Goal: Information Seeking & Learning: Learn about a topic

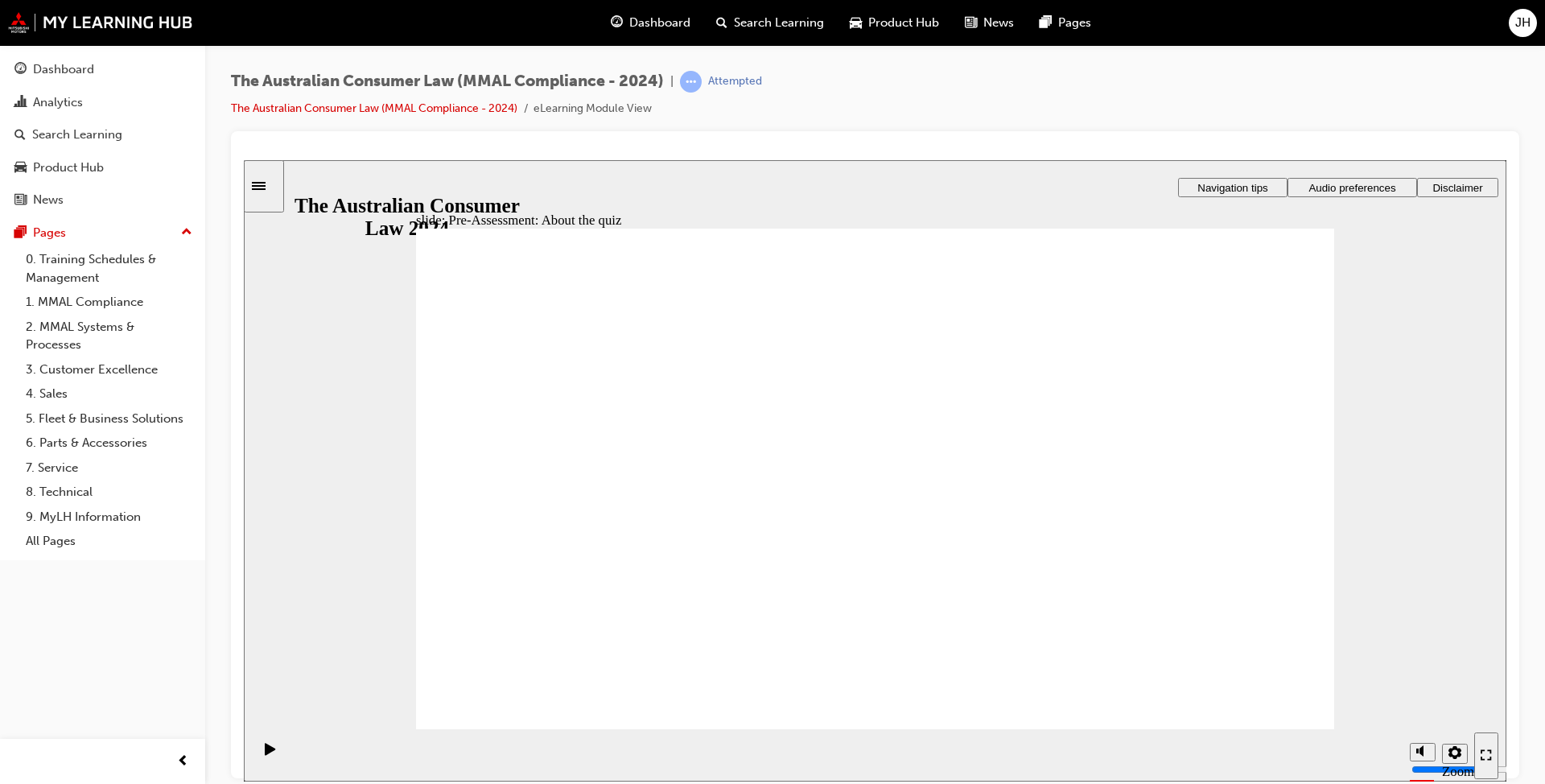
radio input "true"
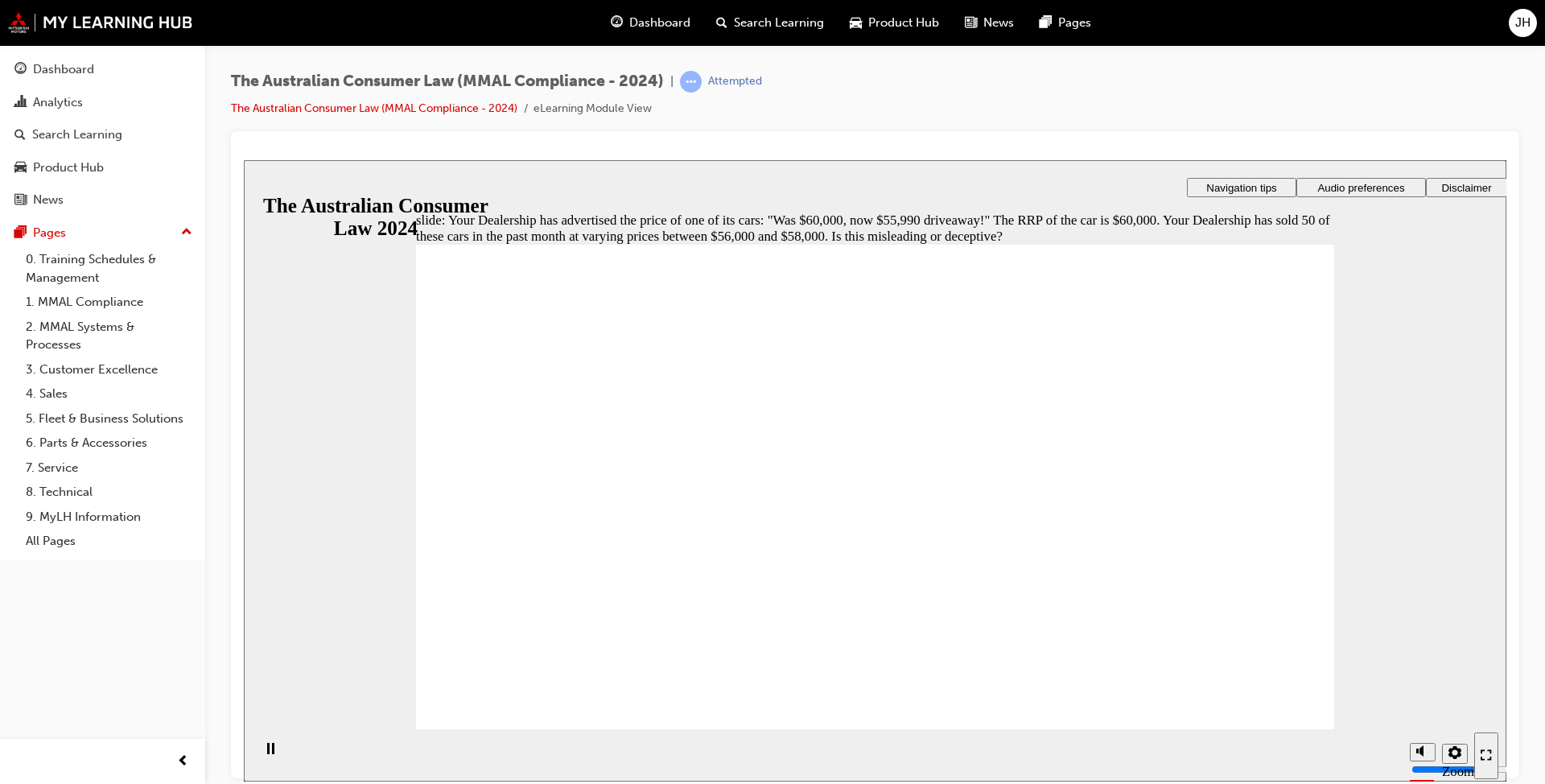
radio input "true"
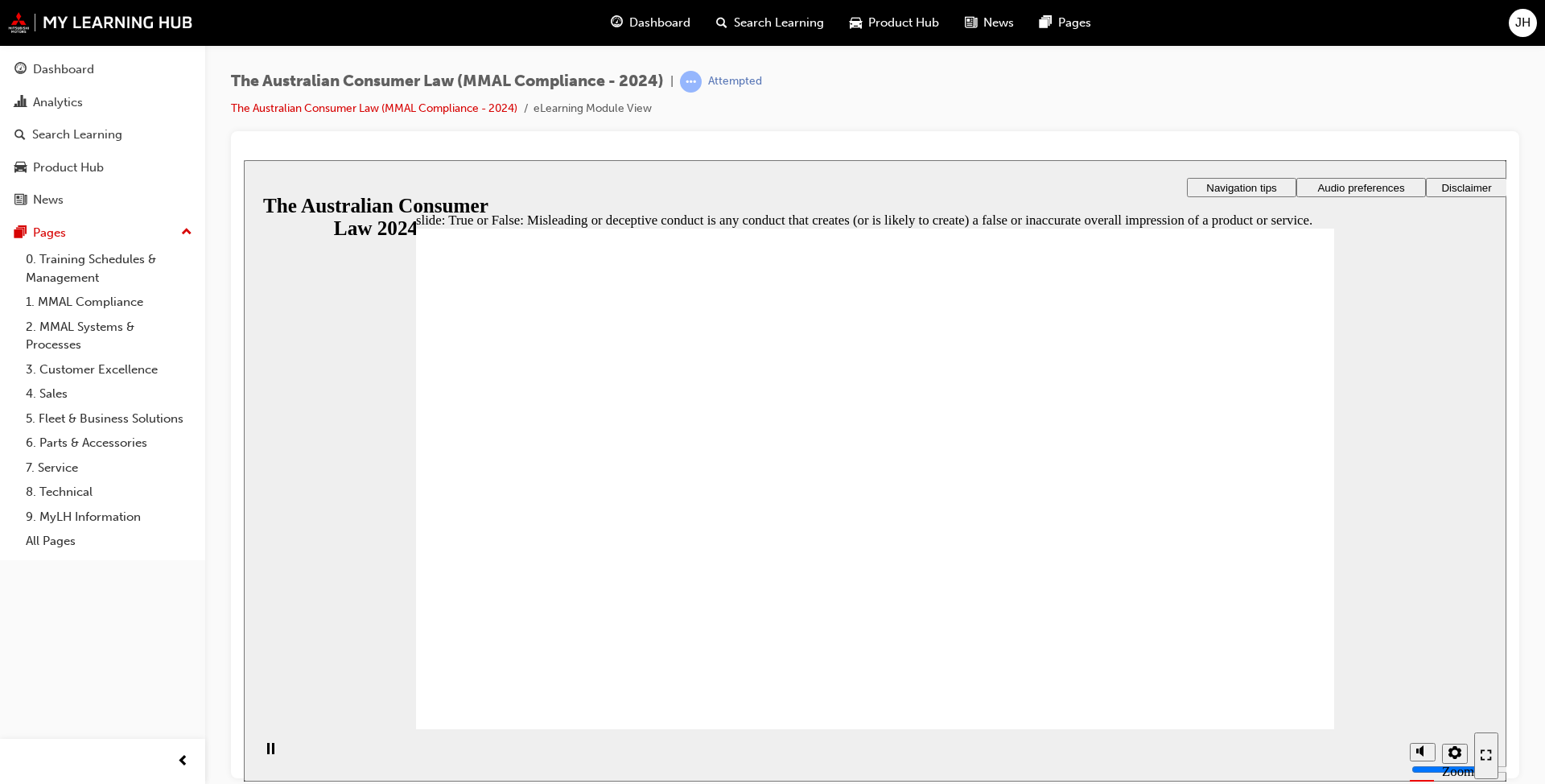
radio input "true"
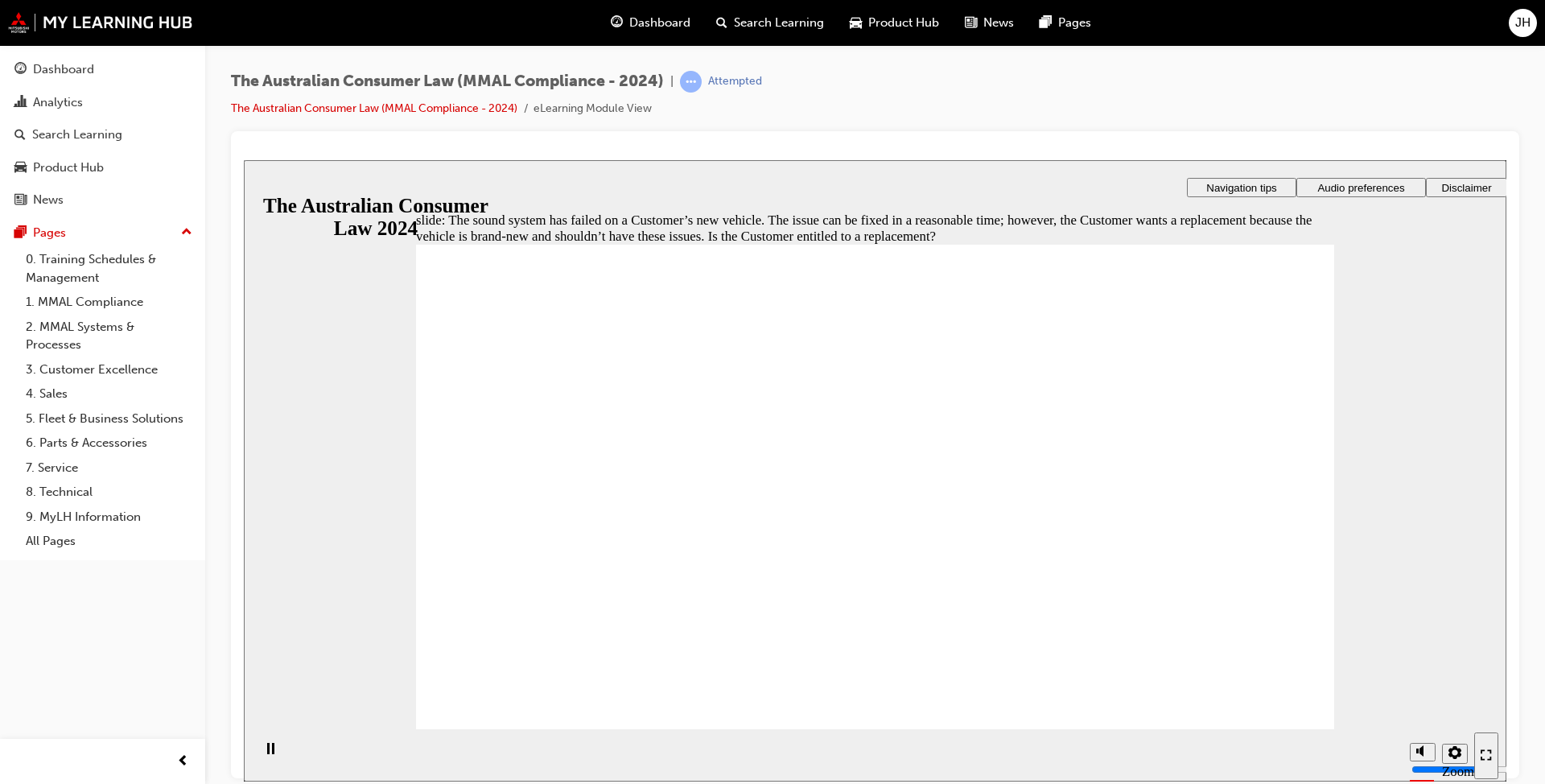
radio input "true"
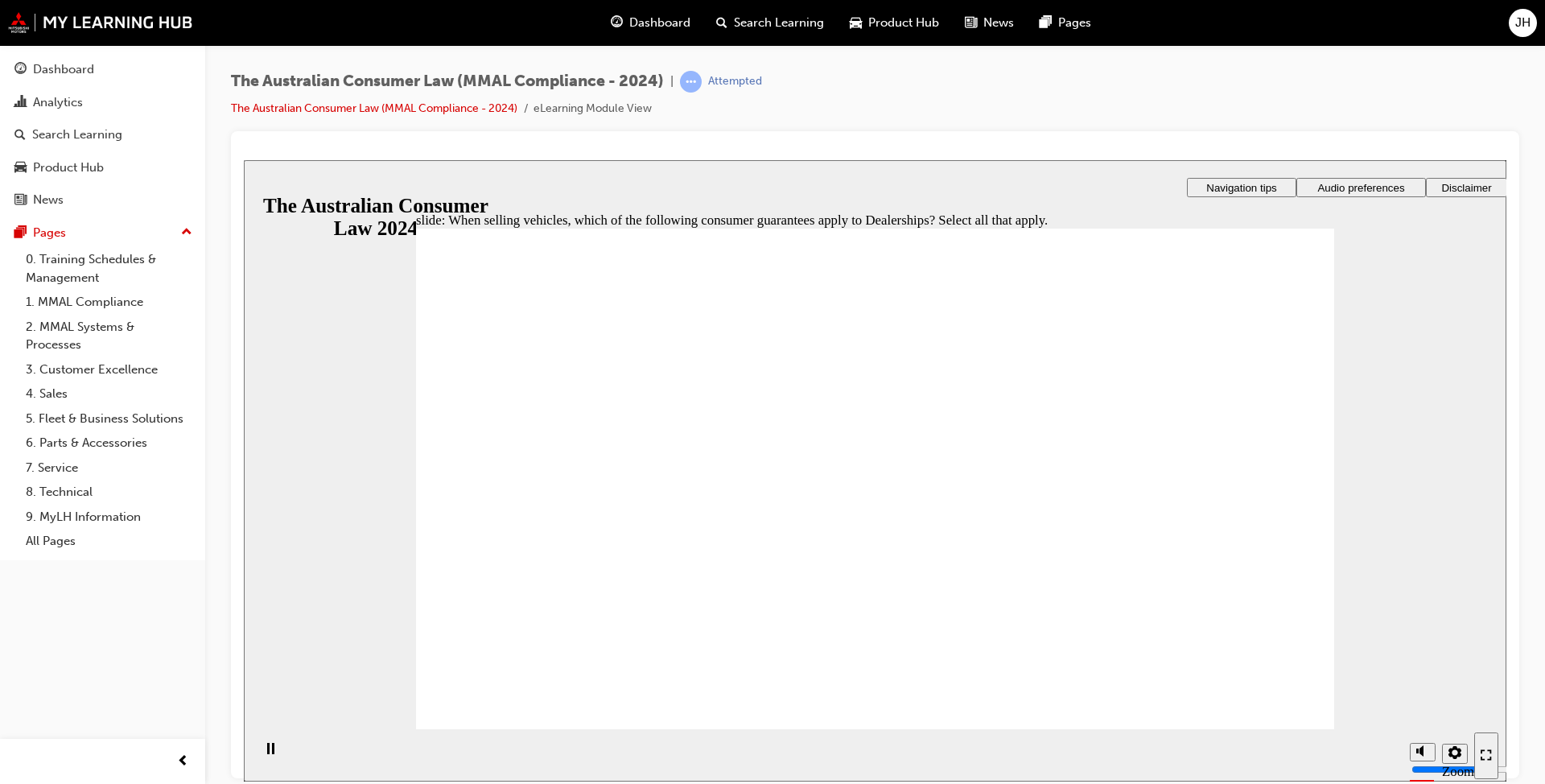
checkbox input "true"
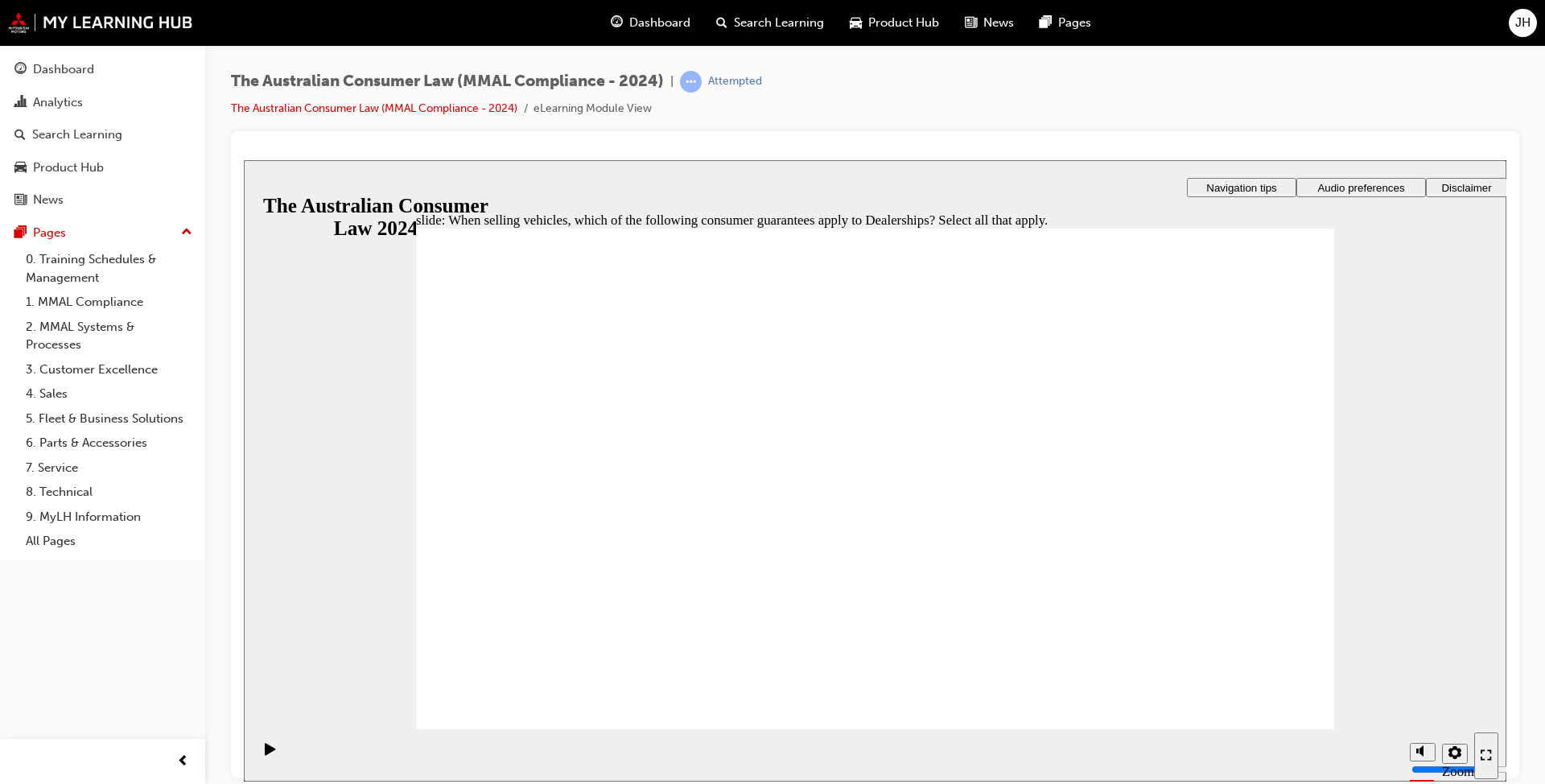
radio input "true"
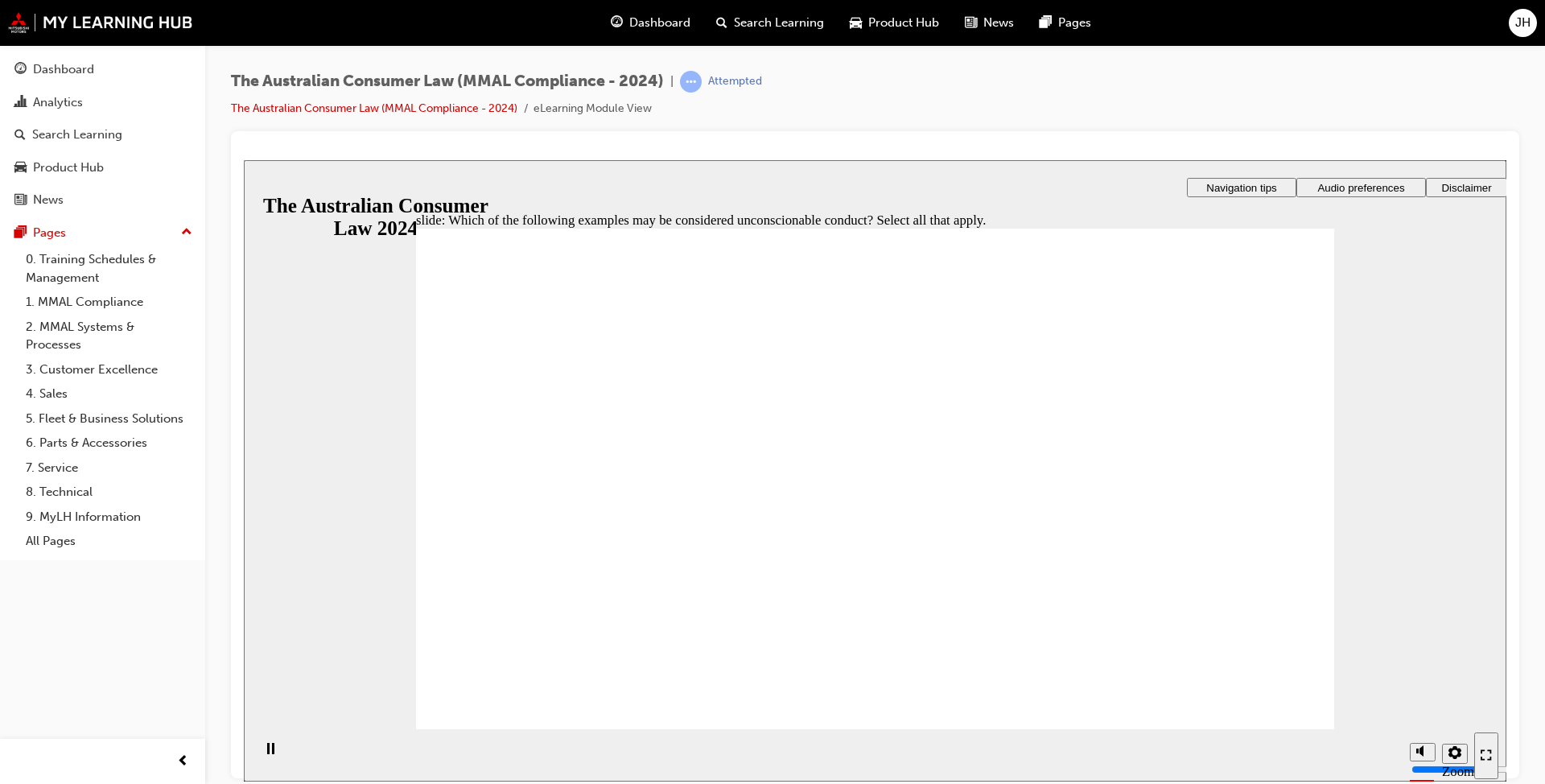
checkbox input "true"
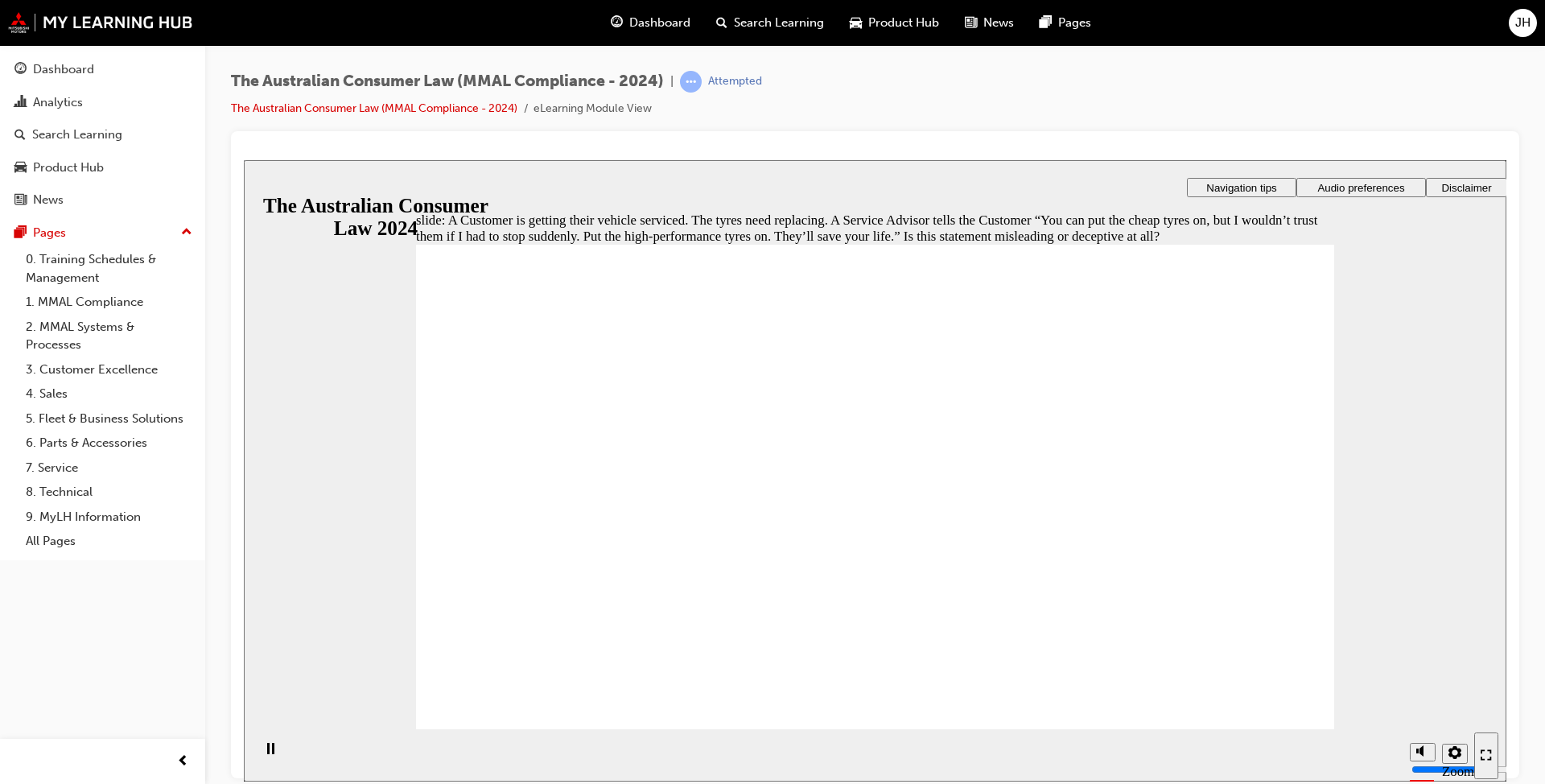
radio input "true"
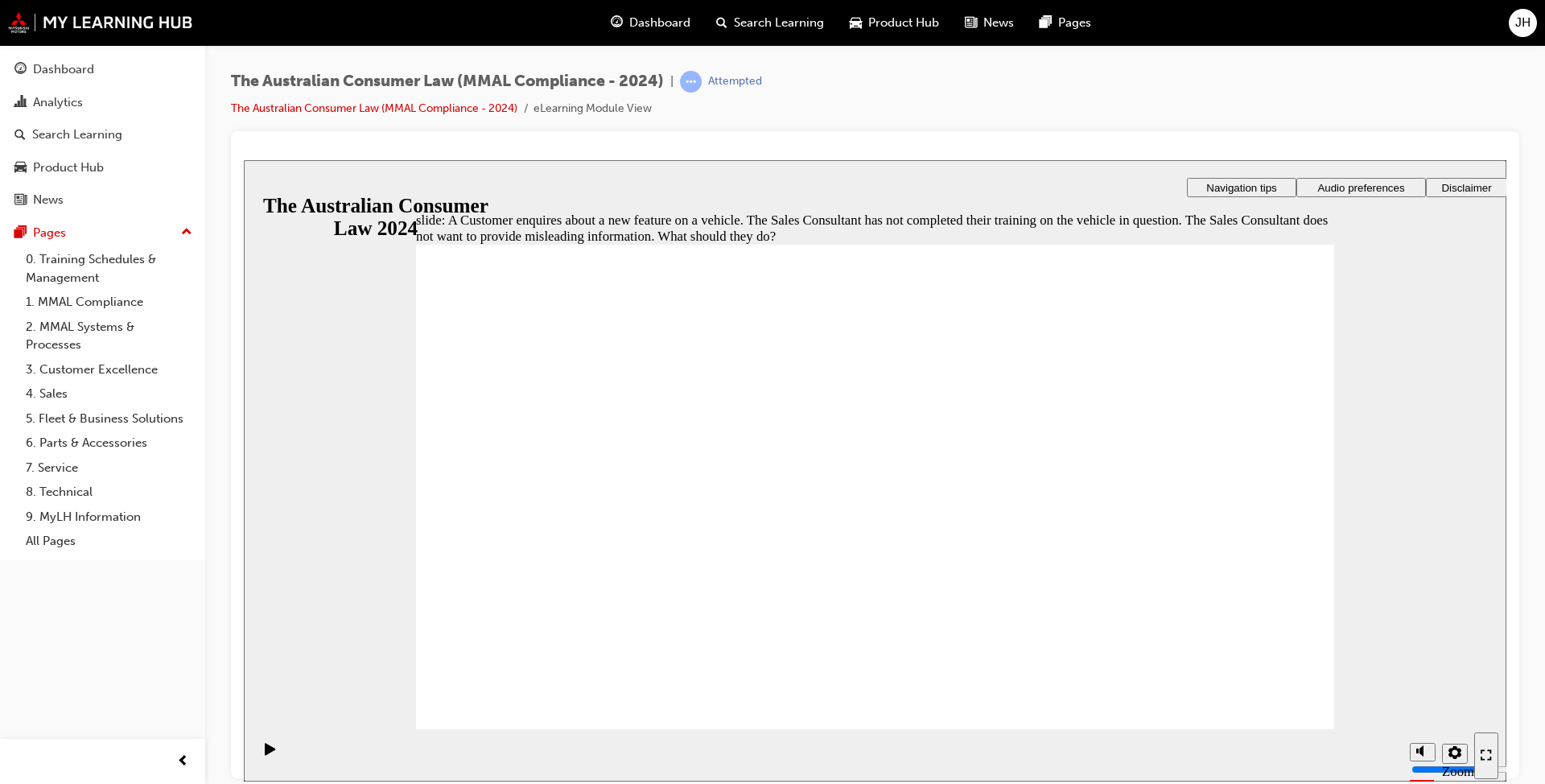
checkbox input "true"
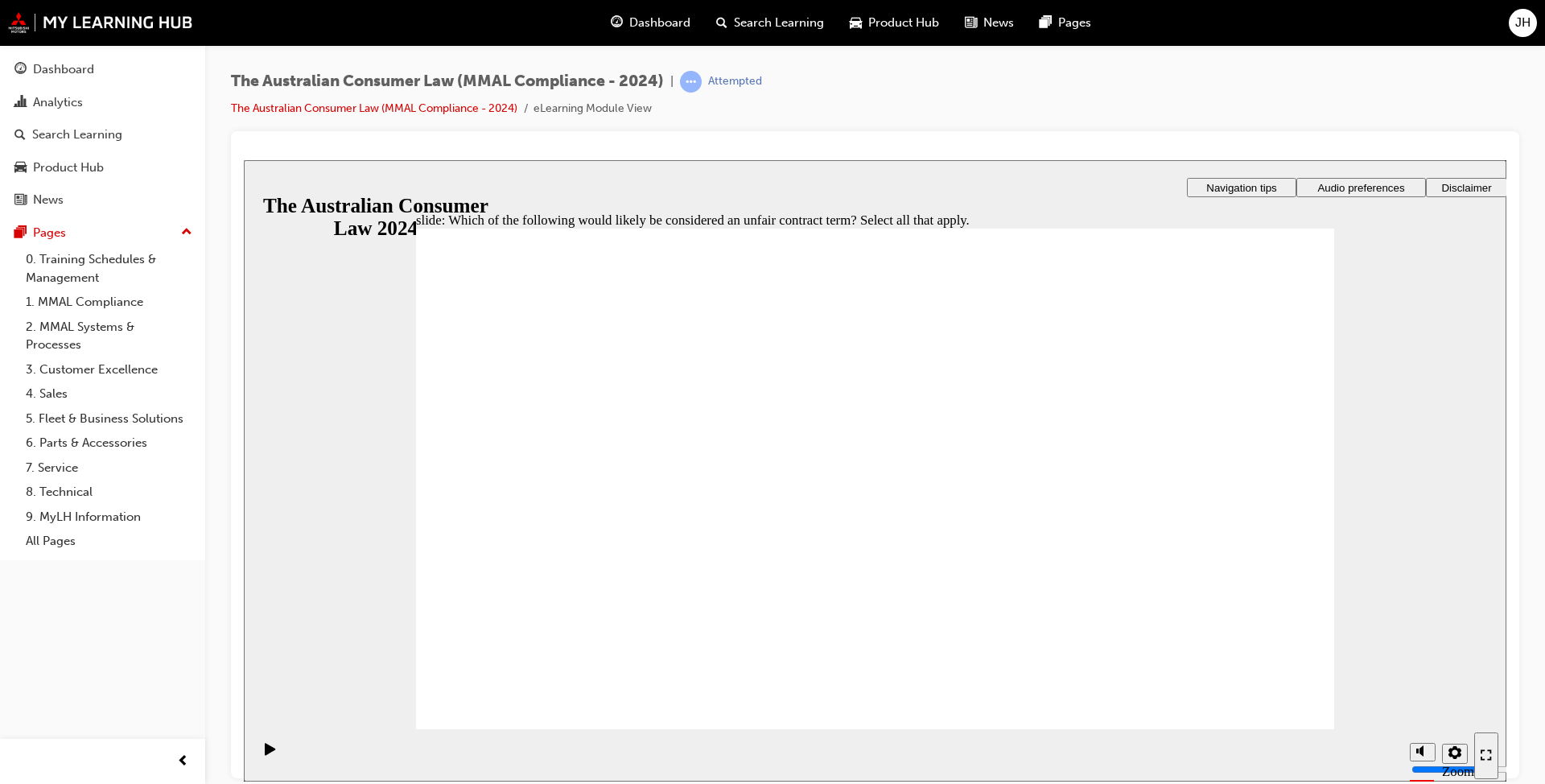
checkbox input "true"
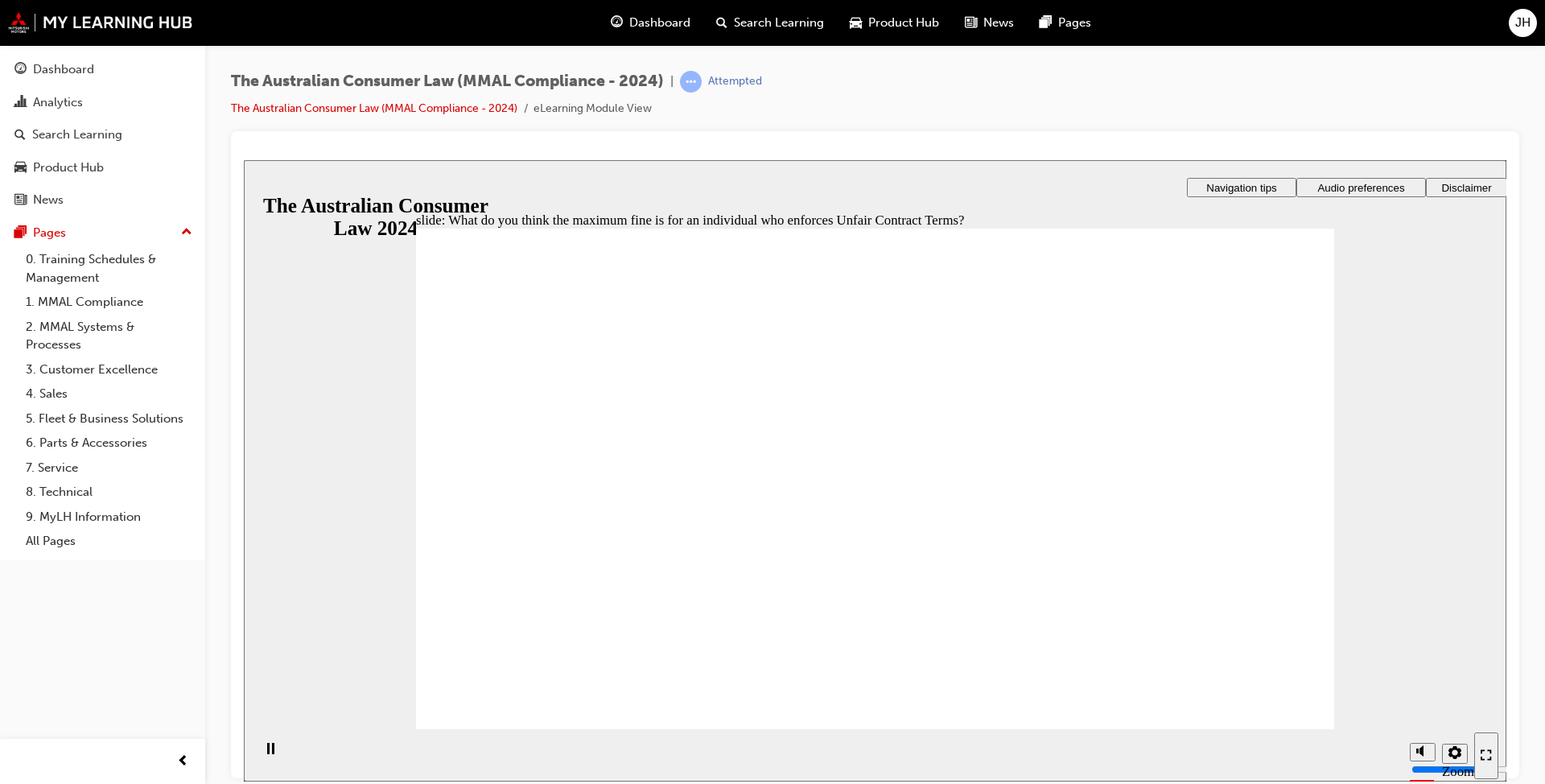
radio input "true"
checkbox input "true"
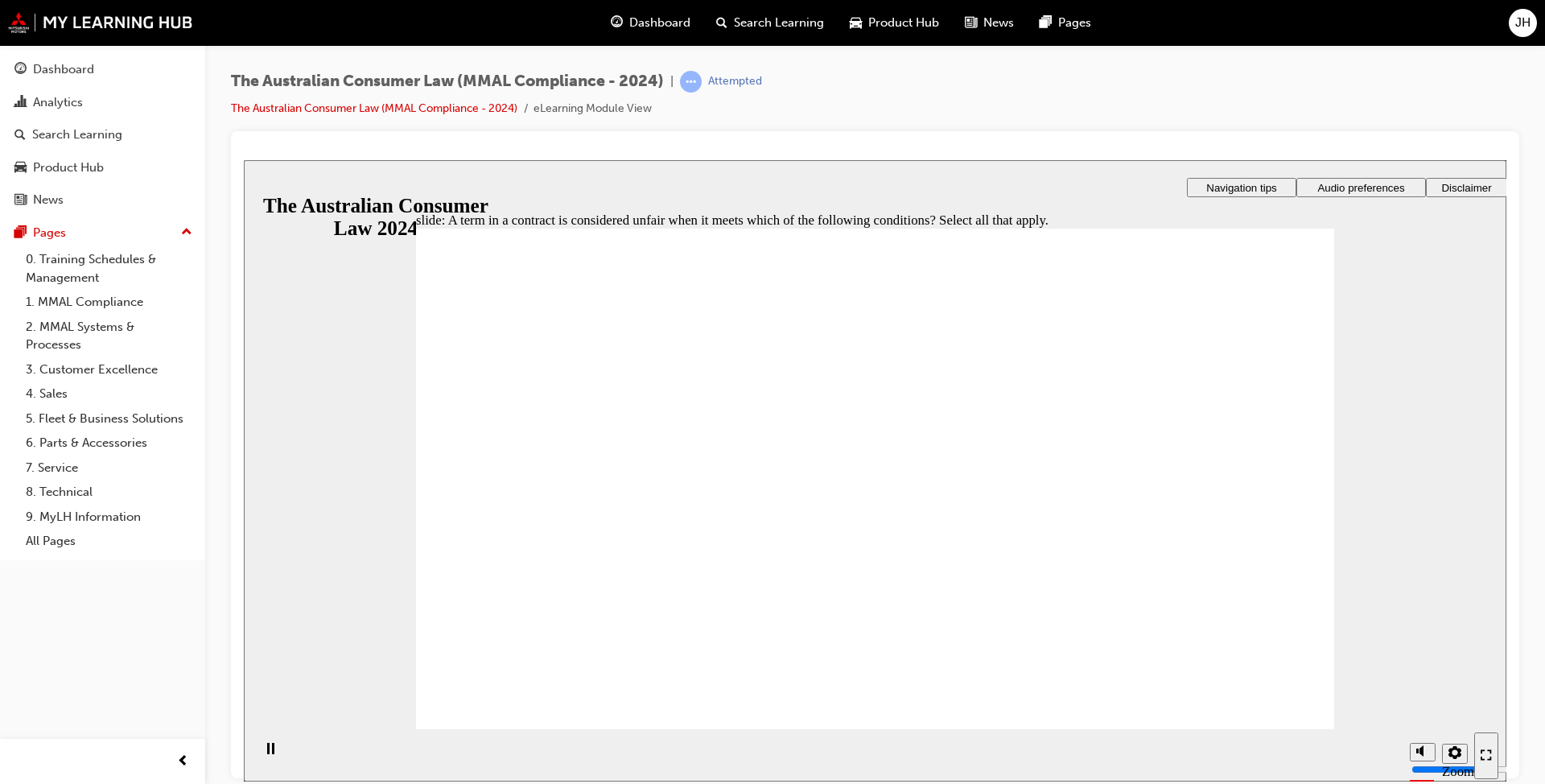
checkbox input "true"
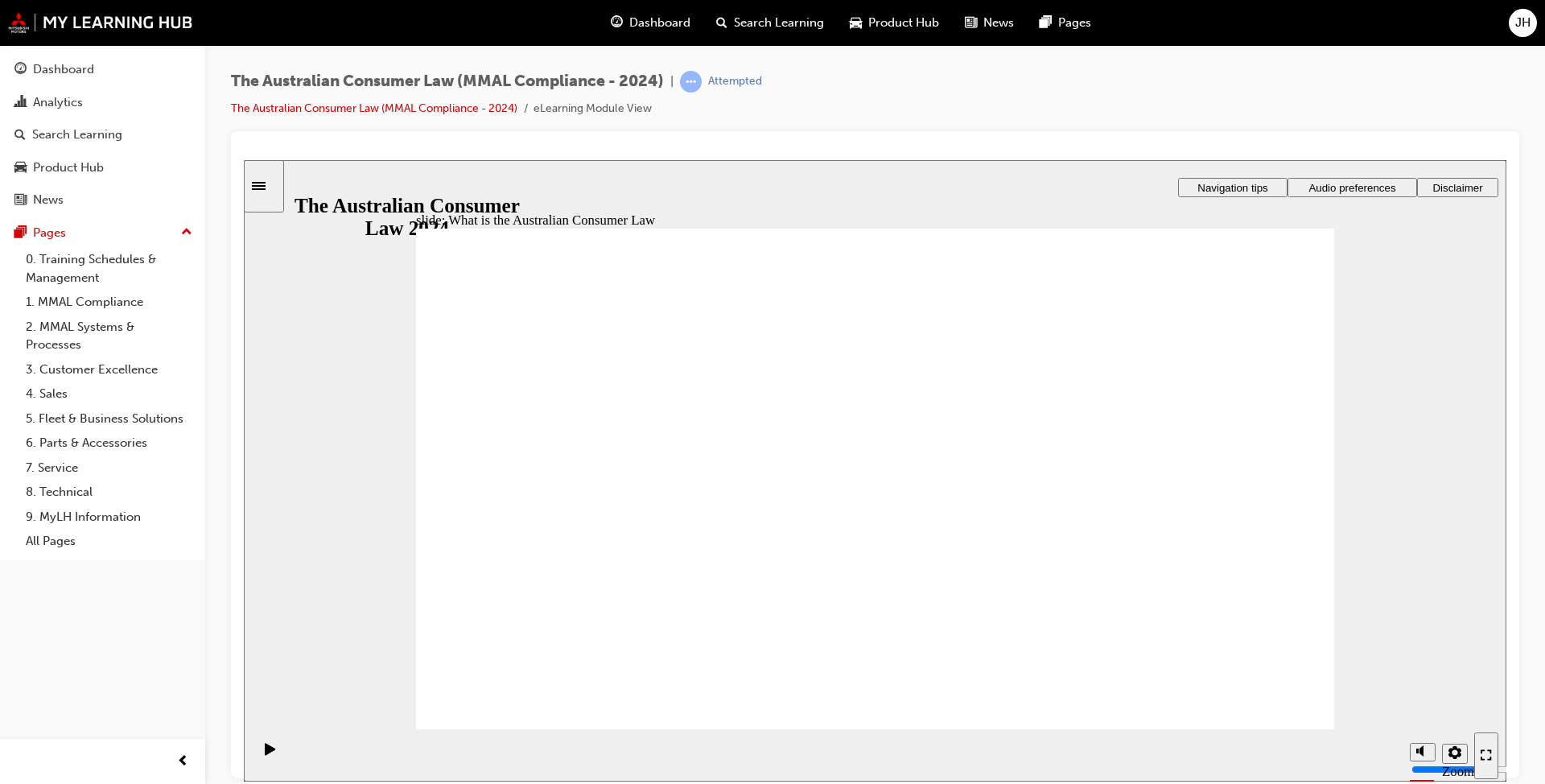
click at [98, 67] on div "Dashboard" at bounding box center [102, 69] width 176 height 20
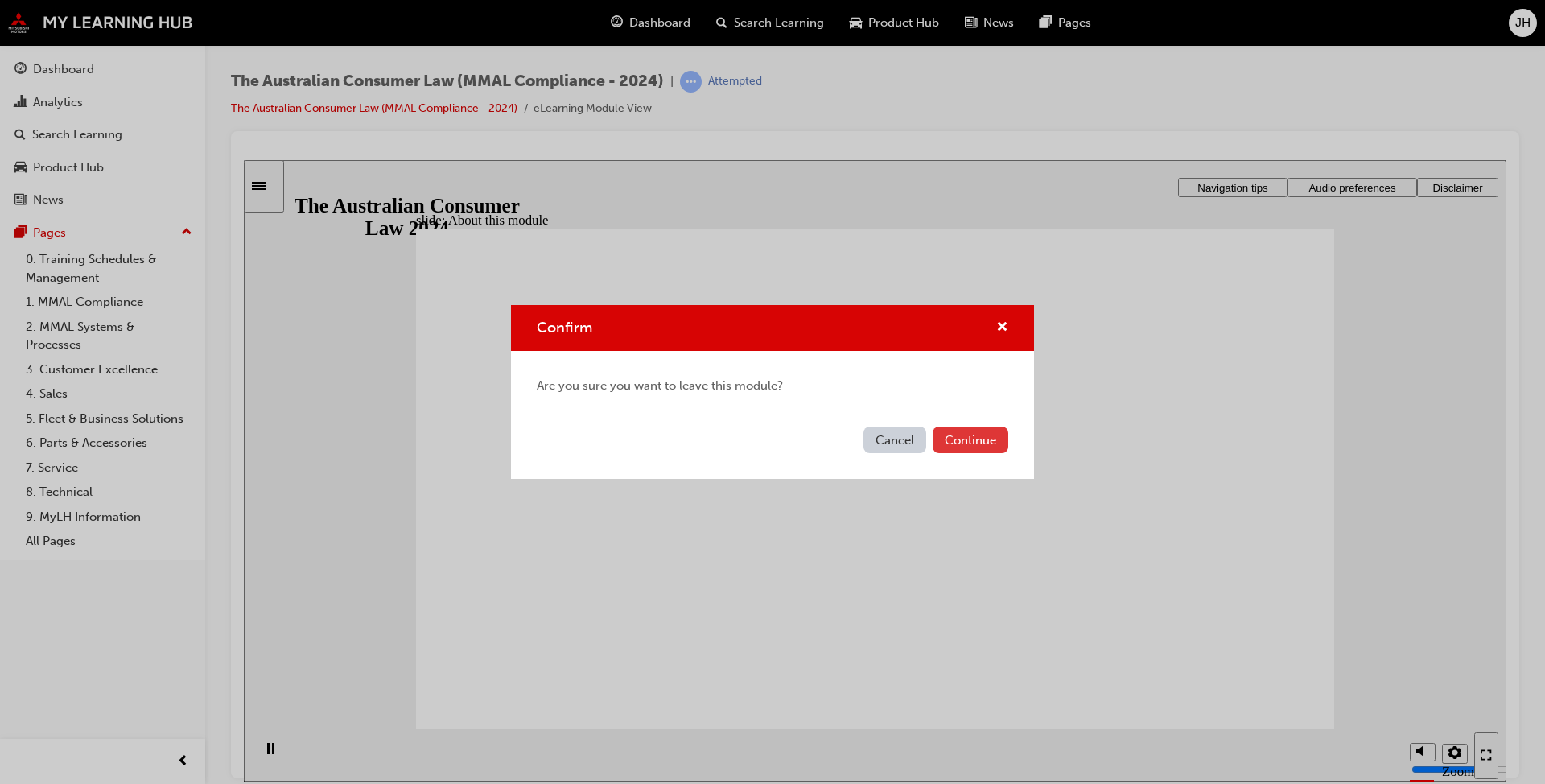
click at [966, 444] on button "Continue" at bounding box center [969, 440] width 75 height 27
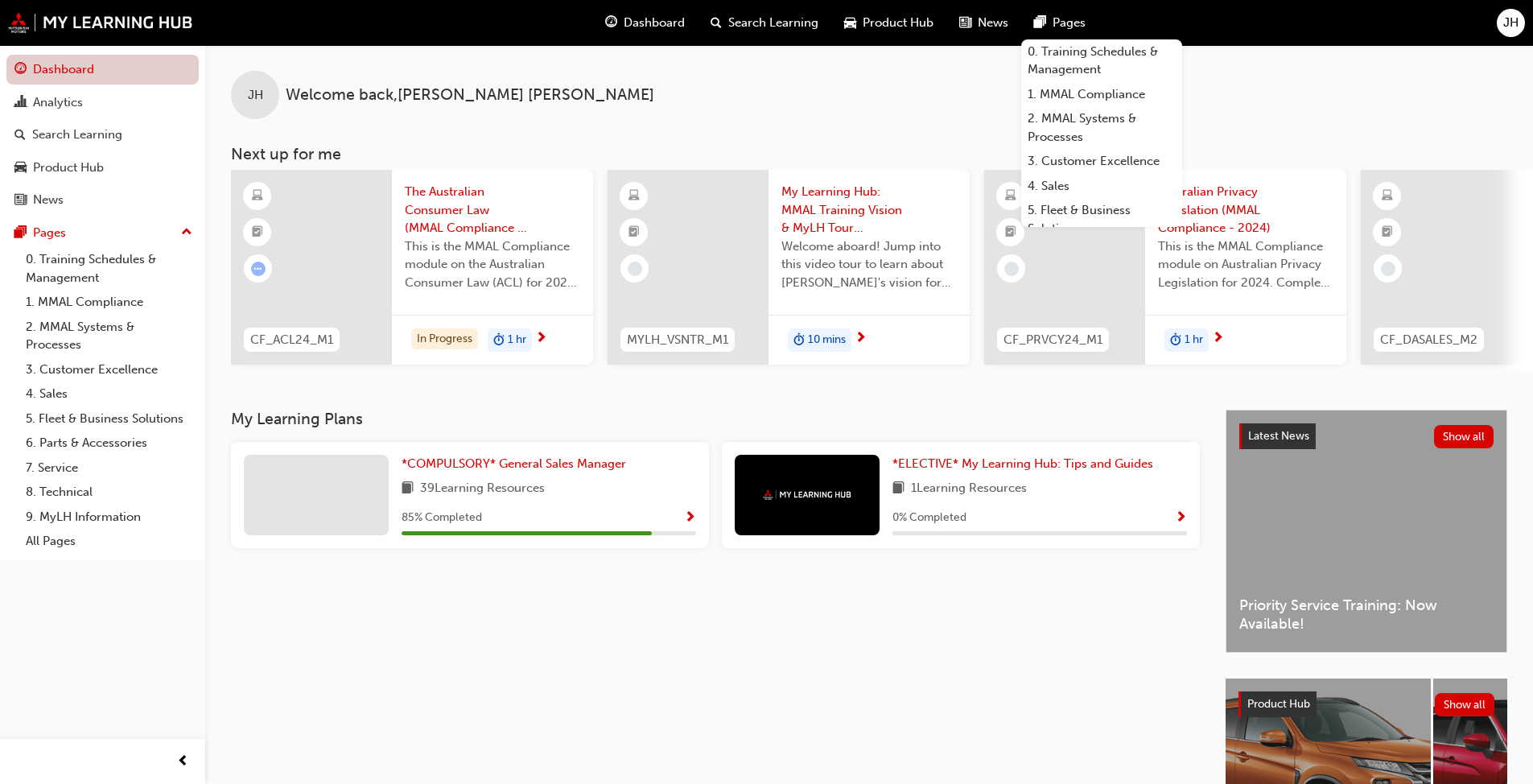
click at [89, 65] on link "Dashboard" at bounding box center [102, 70] width 193 height 30
click at [698, 121] on div "JH Welcome back , JAMES HANSON Next up for me CF_ACL24_M1 The Australian Consum…" at bounding box center [869, 208] width 1328 height 325
click at [645, 22] on span "Dashboard" at bounding box center [654, 22] width 61 height 19
click at [76, 97] on div "Analytics" at bounding box center [58, 102] width 50 height 19
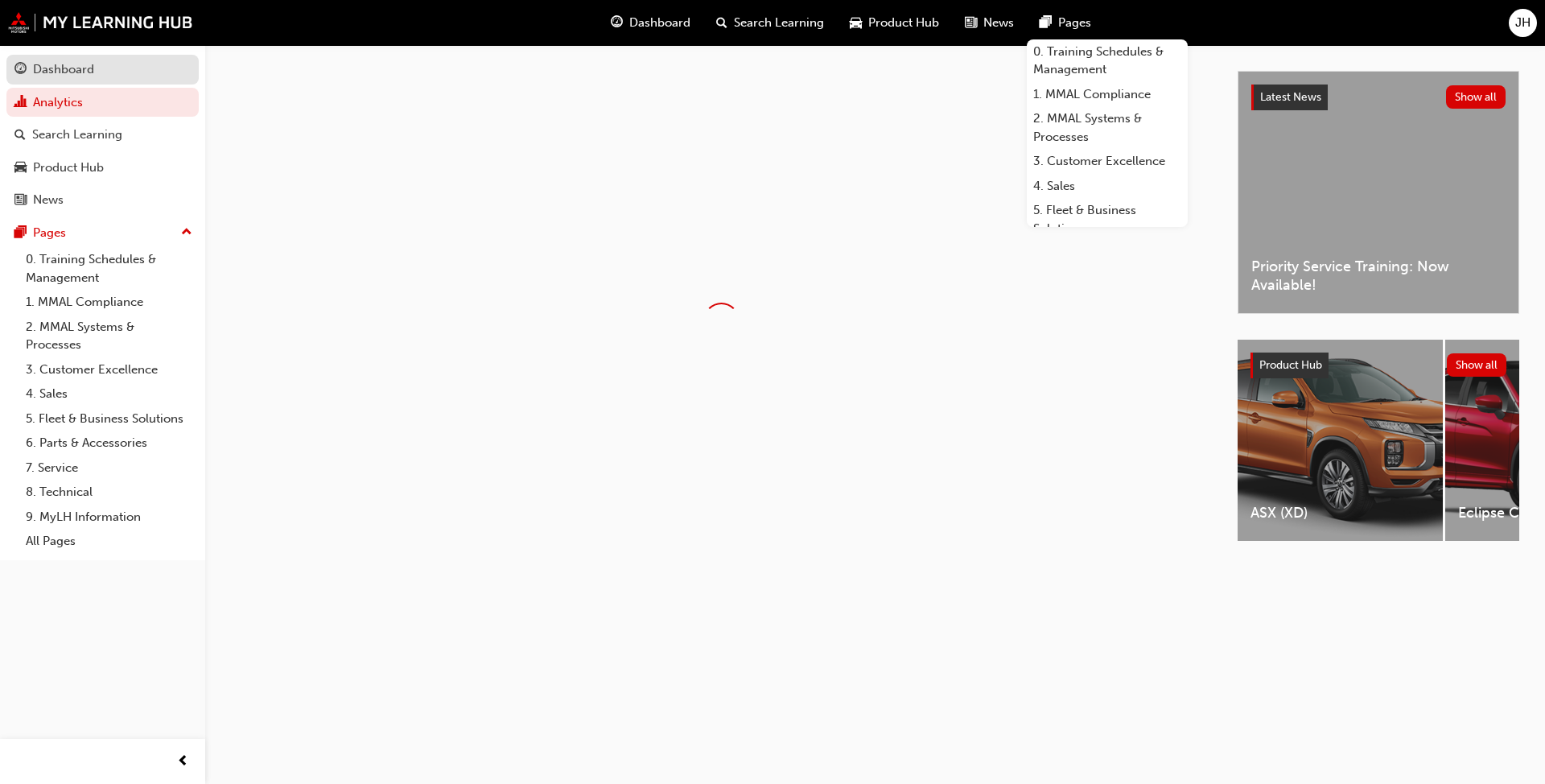
click at [97, 67] on div "Dashboard" at bounding box center [102, 69] width 176 height 20
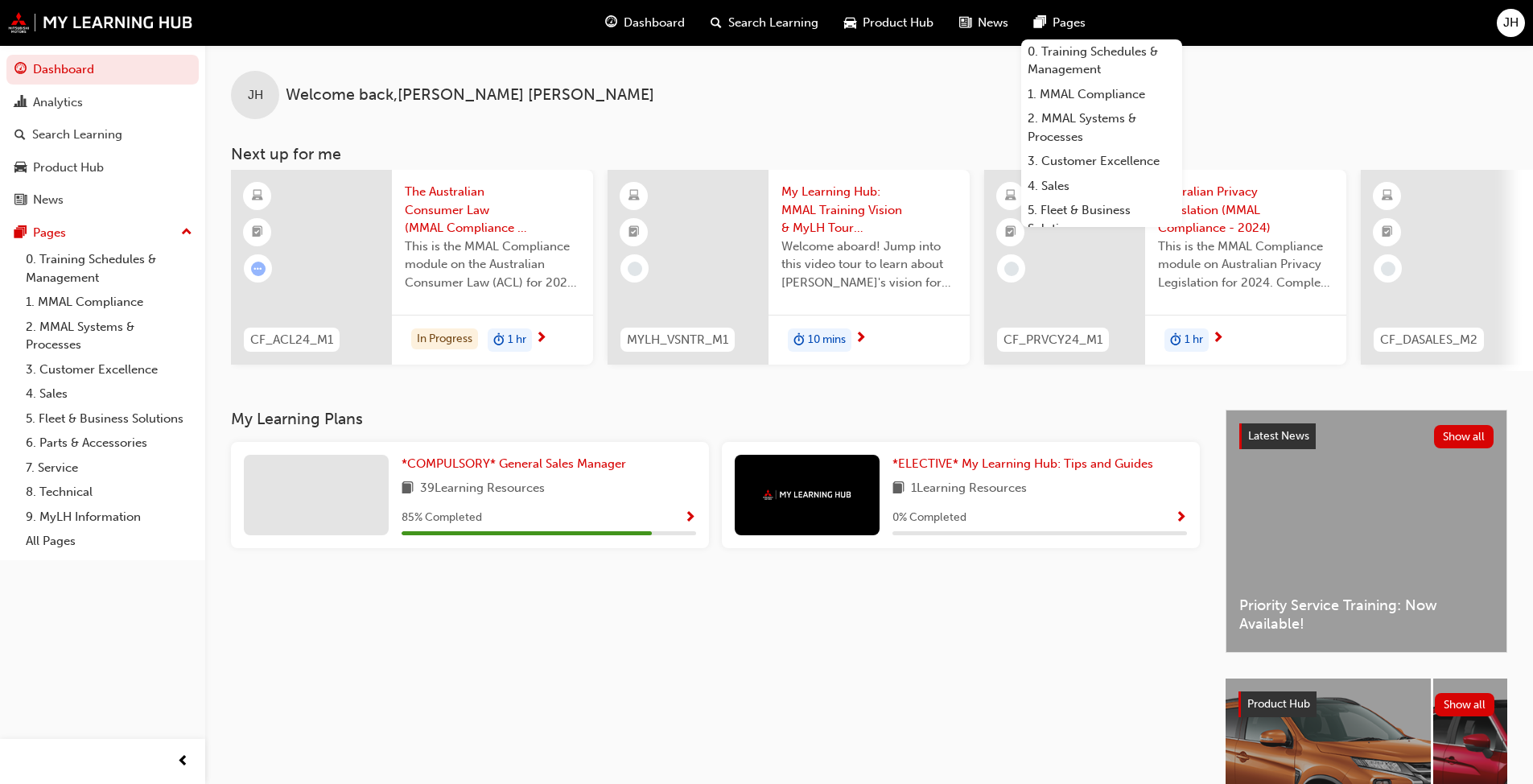
click at [804, 114] on div "JH Welcome back , JAMES HANSON" at bounding box center [869, 82] width 1328 height 74
click at [501, 483] on div "*COMPULSORY* General Sales Manager 39 Learning Resources 85 % Completed" at bounding box center [549, 495] width 295 height 81
click at [329, 506] on div at bounding box center [316, 495] width 145 height 81
click at [804, 498] on span "1 Learning Resources" at bounding box center [969, 489] width 116 height 20
click at [804, 510] on div at bounding box center [806, 495] width 145 height 81
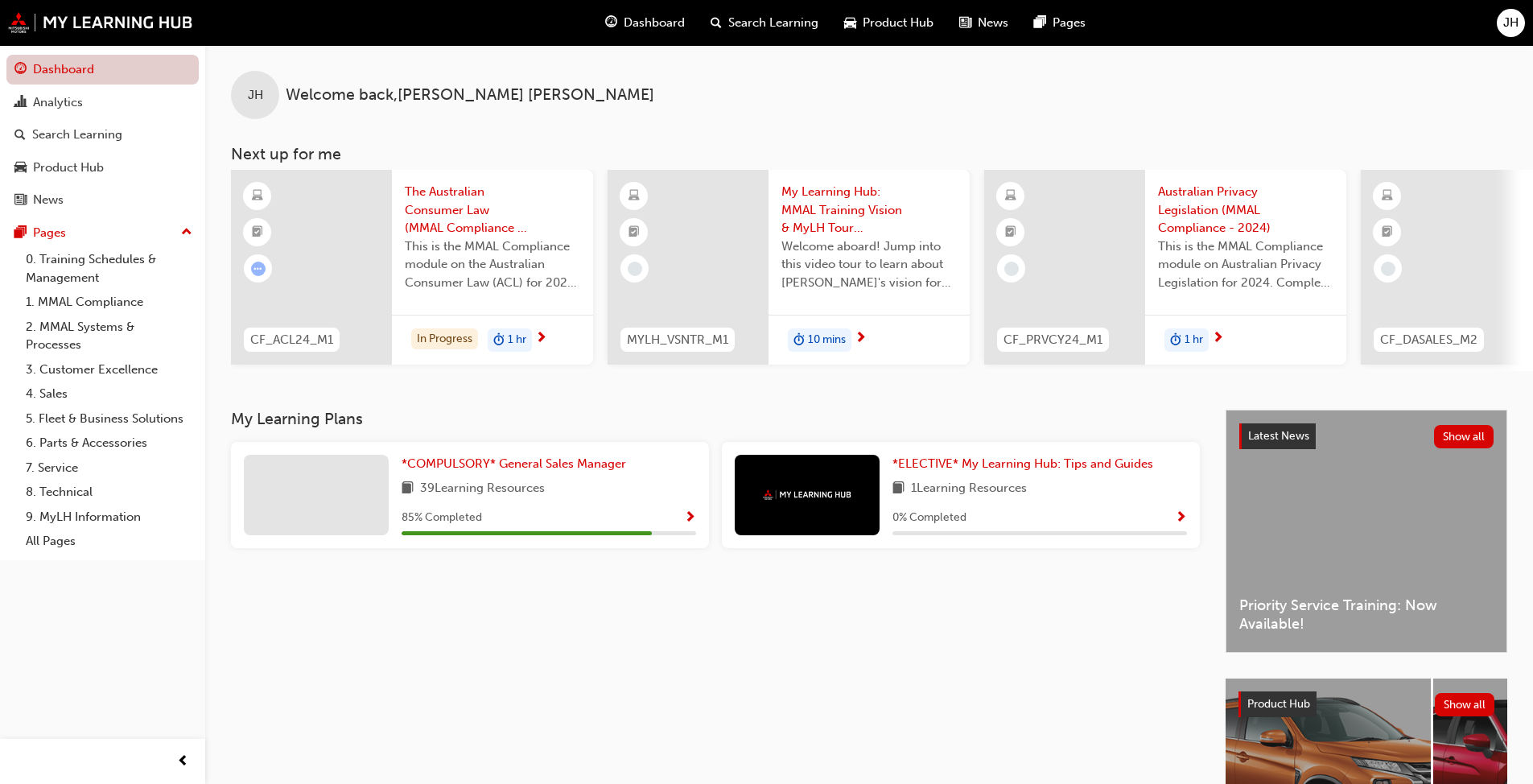
click at [85, 57] on link "Dashboard" at bounding box center [102, 70] width 193 height 30
click at [123, 129] on div "Search Learning" at bounding box center [102, 135] width 177 height 20
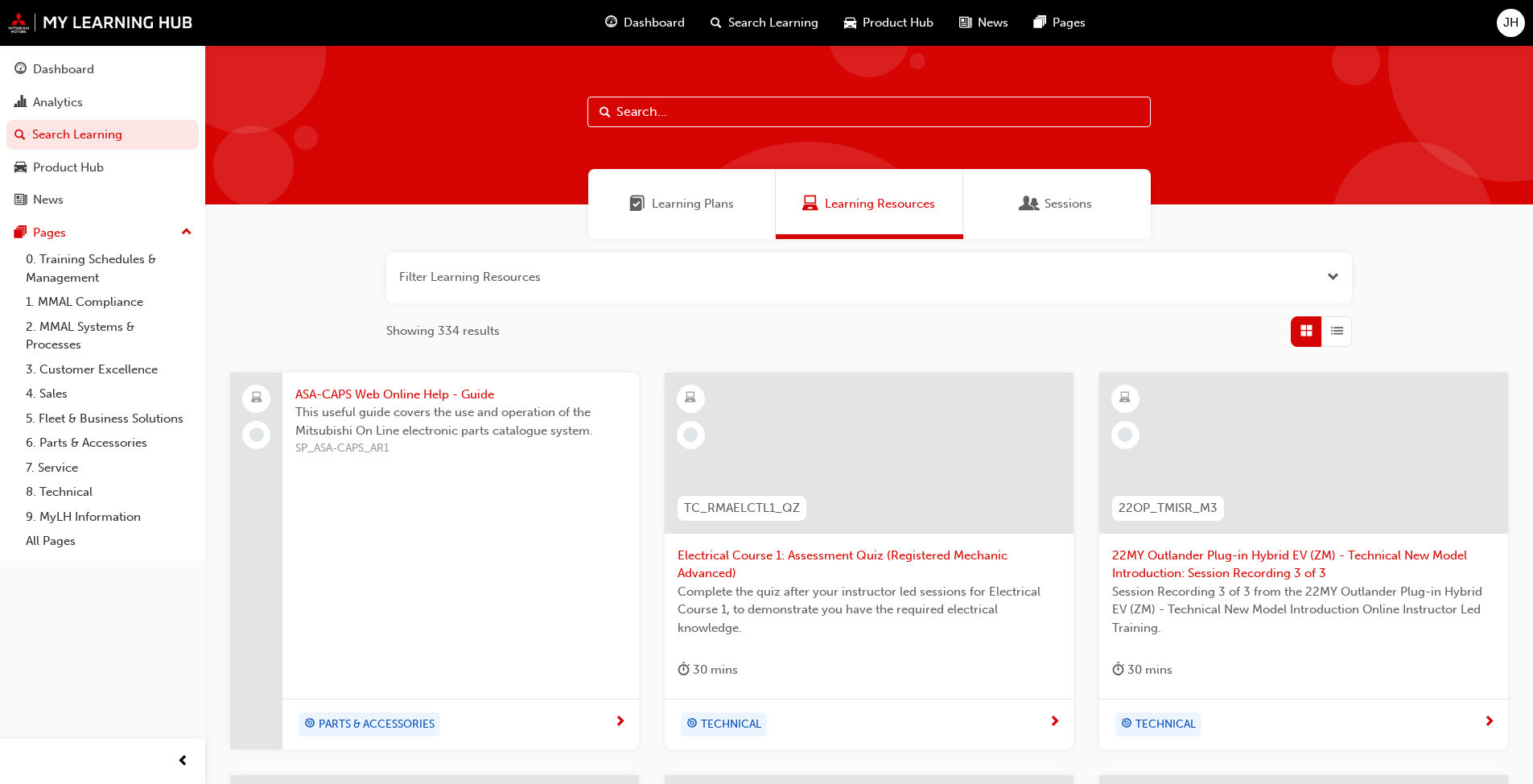
click at [654, 22] on span "Dashboard" at bounding box center [654, 22] width 61 height 19
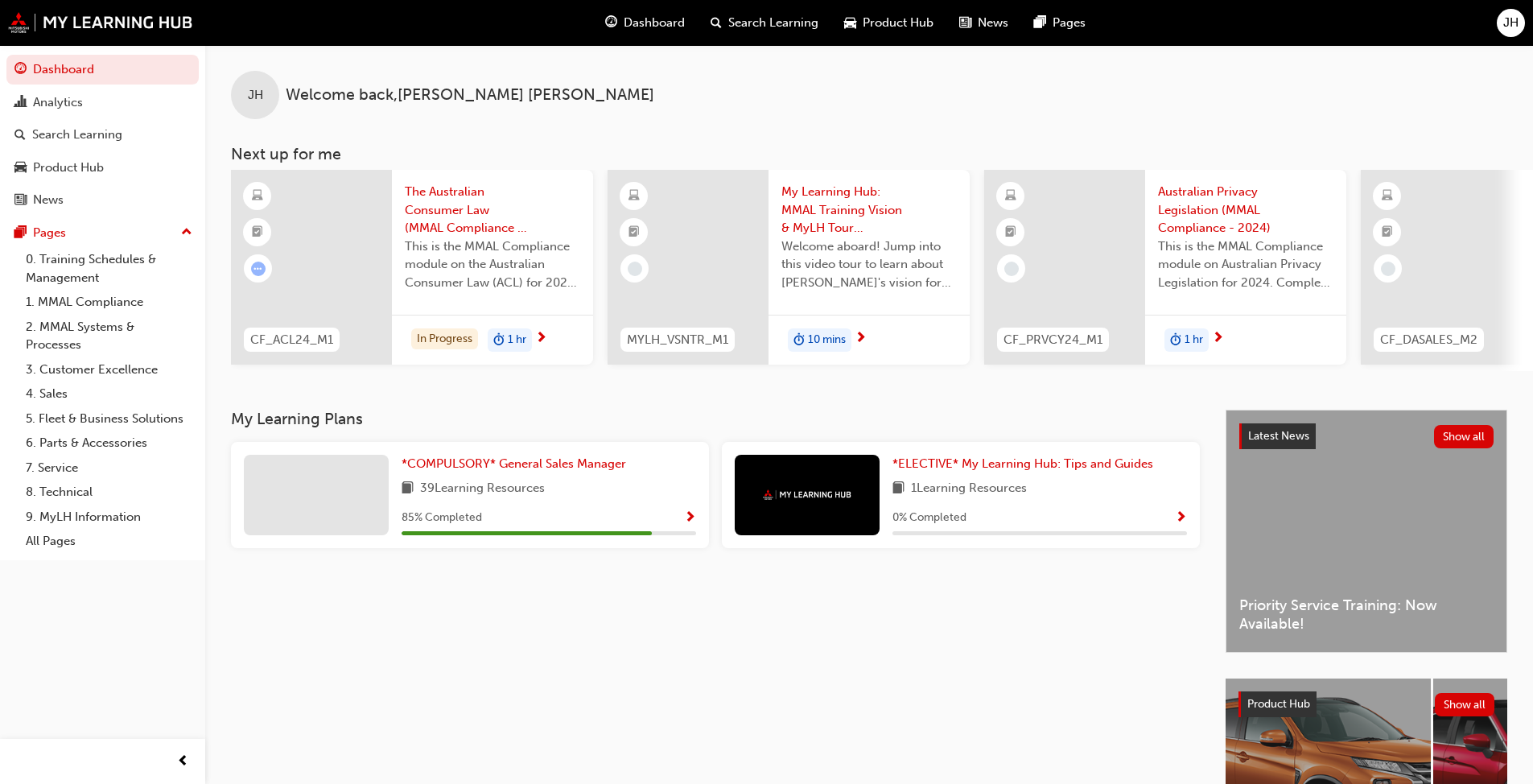
click at [764, 23] on span "Search Learning" at bounding box center [774, 22] width 90 height 19
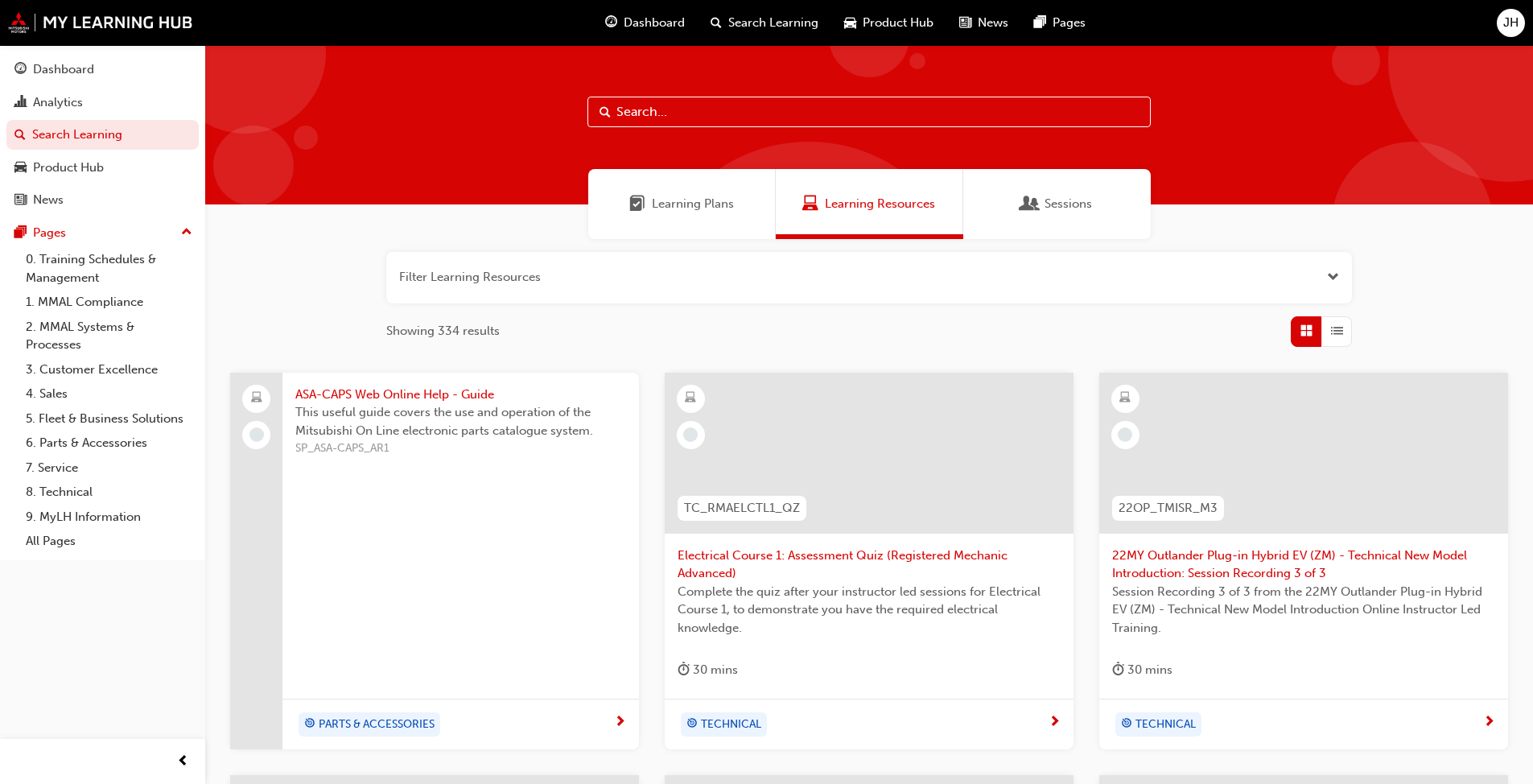
click at [804, 21] on span "Product Hub" at bounding box center [898, 22] width 71 height 19
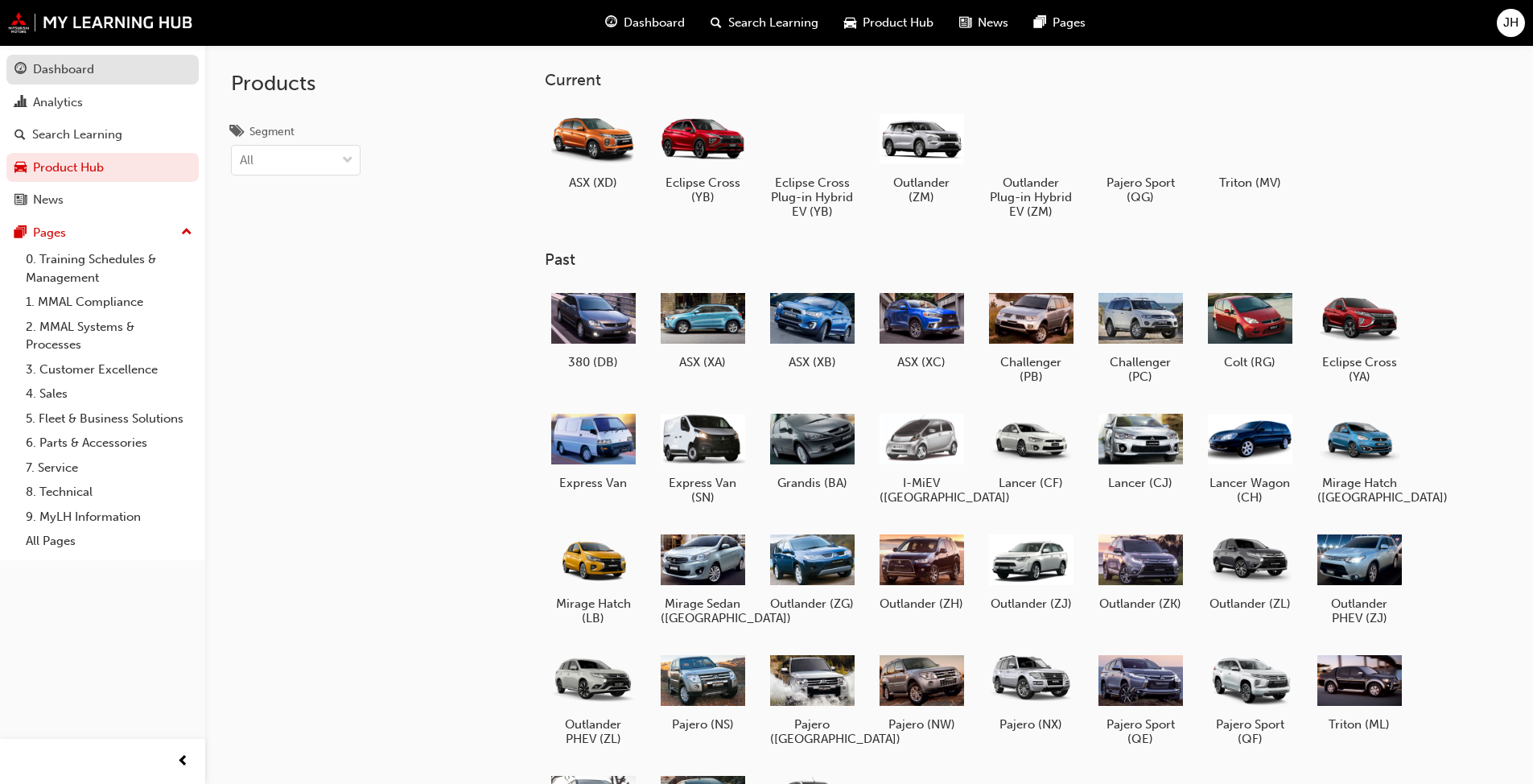
click at [56, 69] on div "Dashboard" at bounding box center [63, 69] width 61 height 19
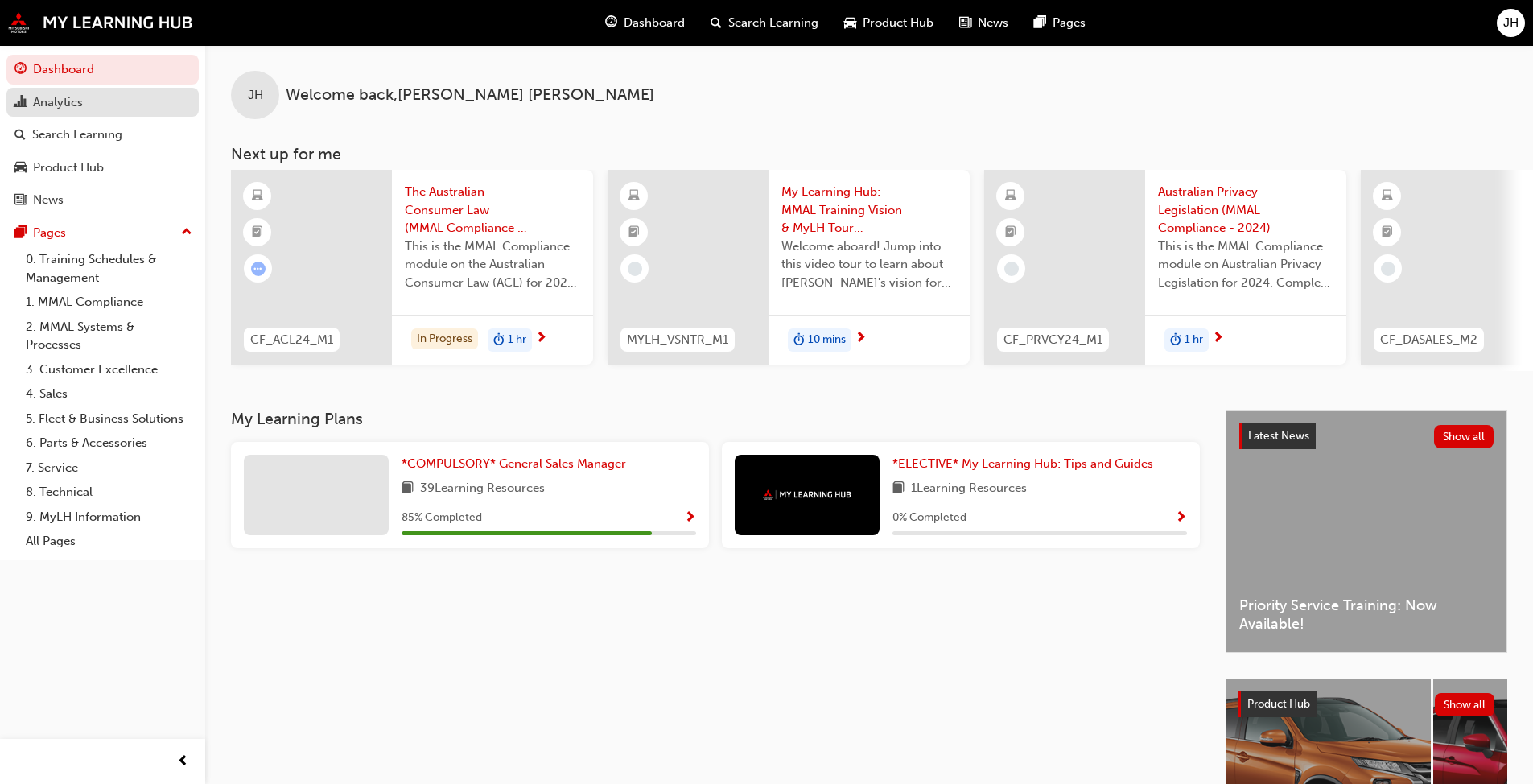
click at [61, 101] on div "Analytics" at bounding box center [58, 102] width 50 height 19
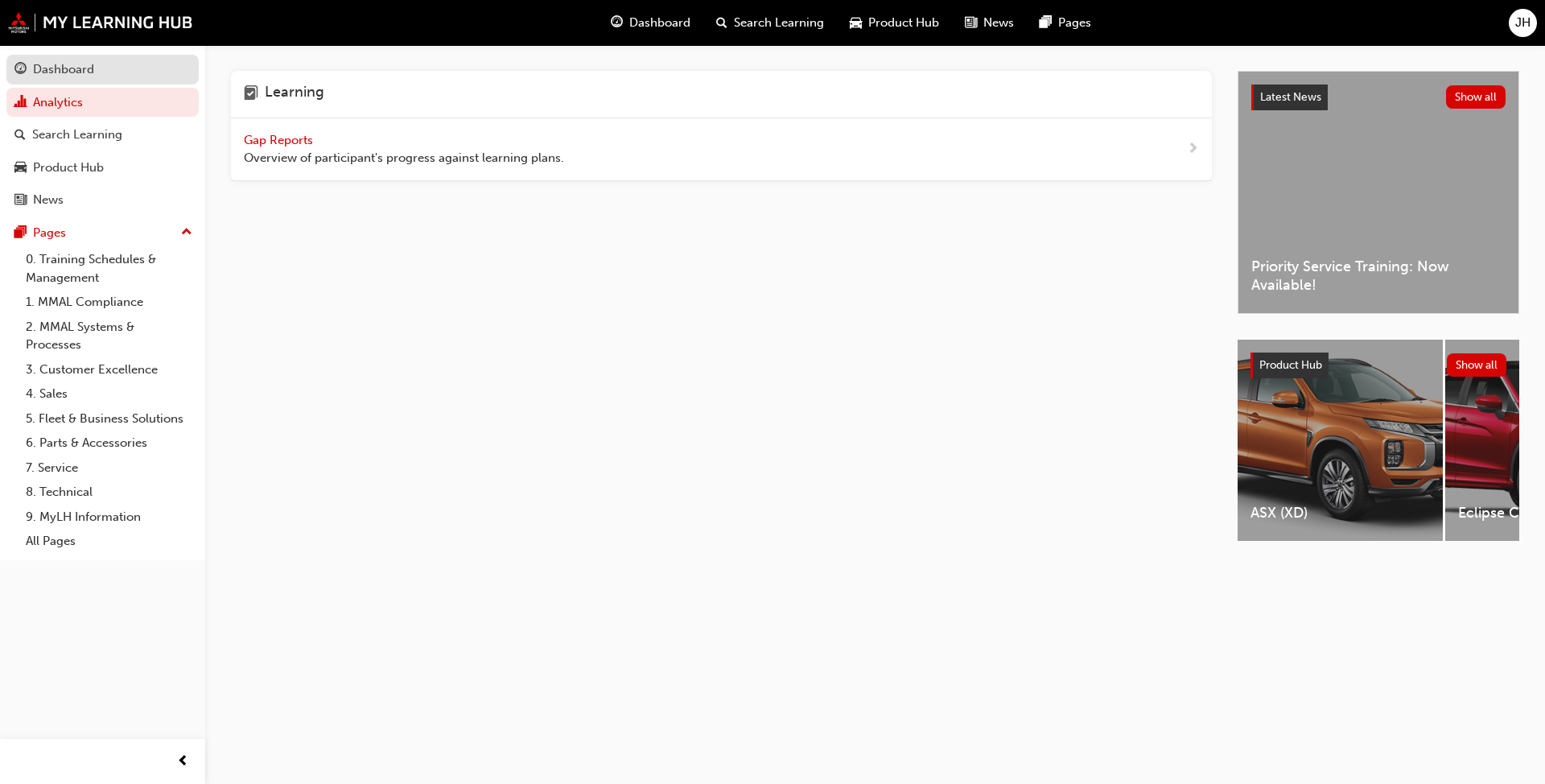
click at [82, 69] on div "Dashboard" at bounding box center [63, 69] width 61 height 19
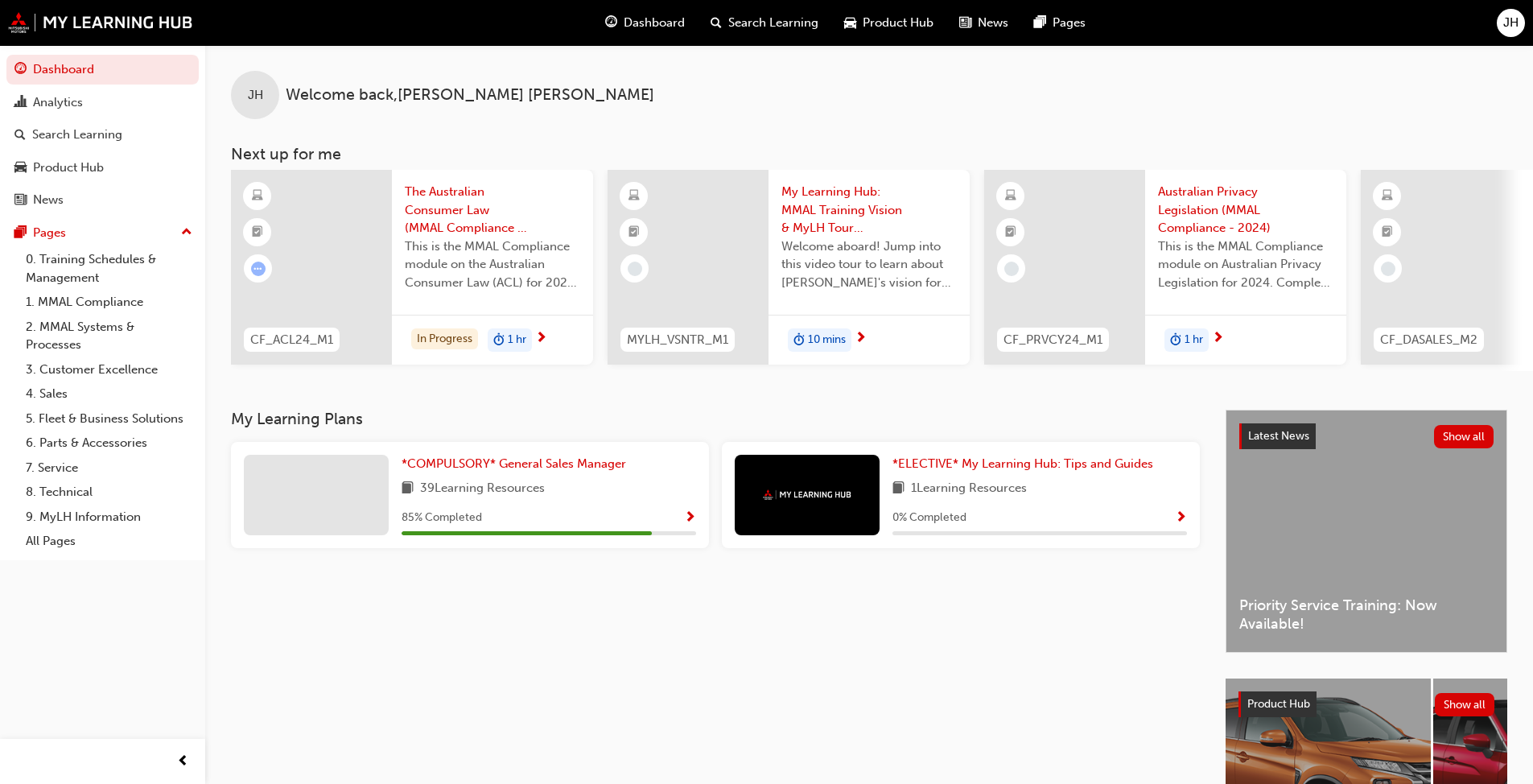
click at [688, 523] on span "Show Progress" at bounding box center [690, 518] width 12 height 14
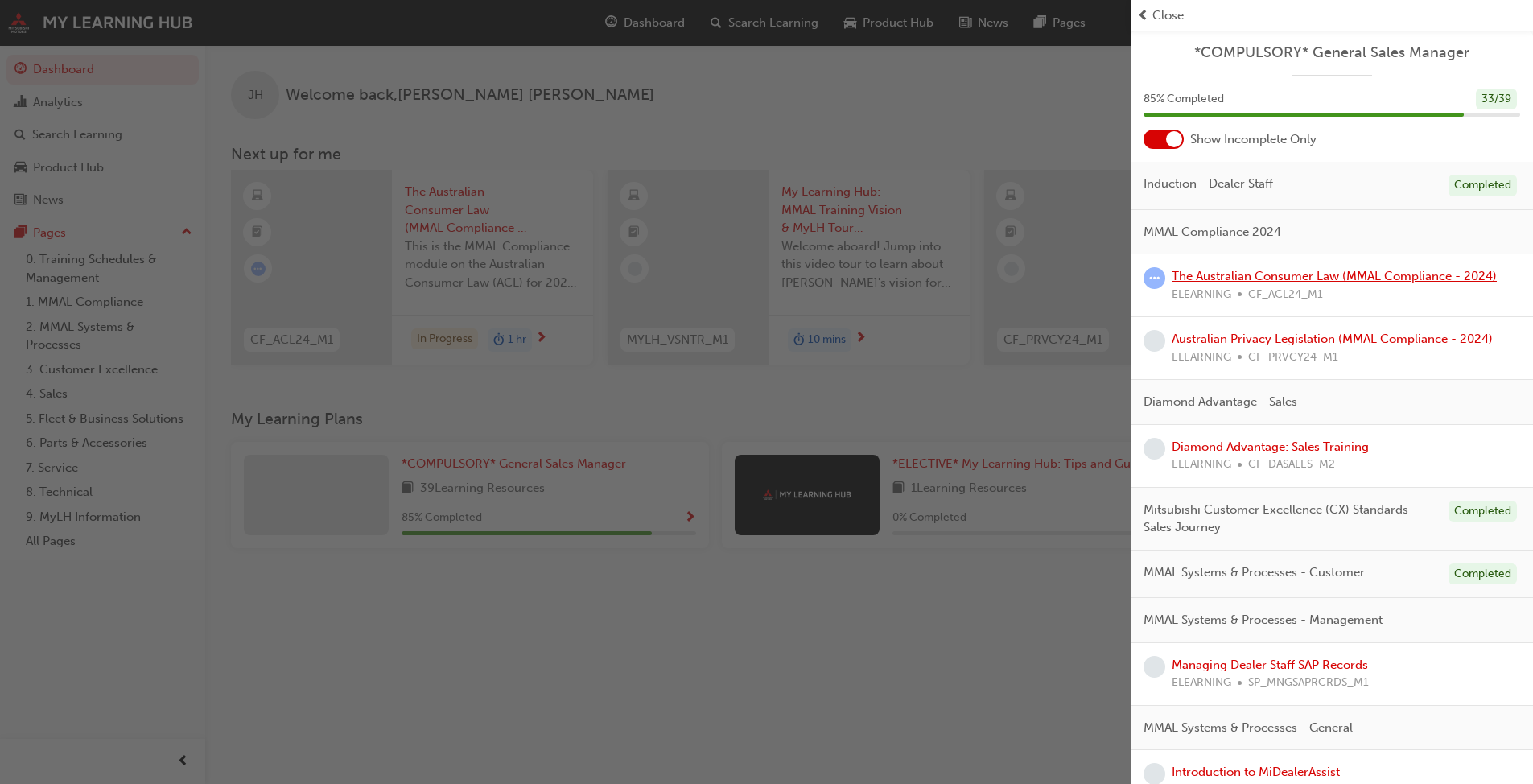
click at [804, 279] on link "The Australian Consumer Law (MMAL Compliance - 2024)" at bounding box center [1334, 276] width 325 height 14
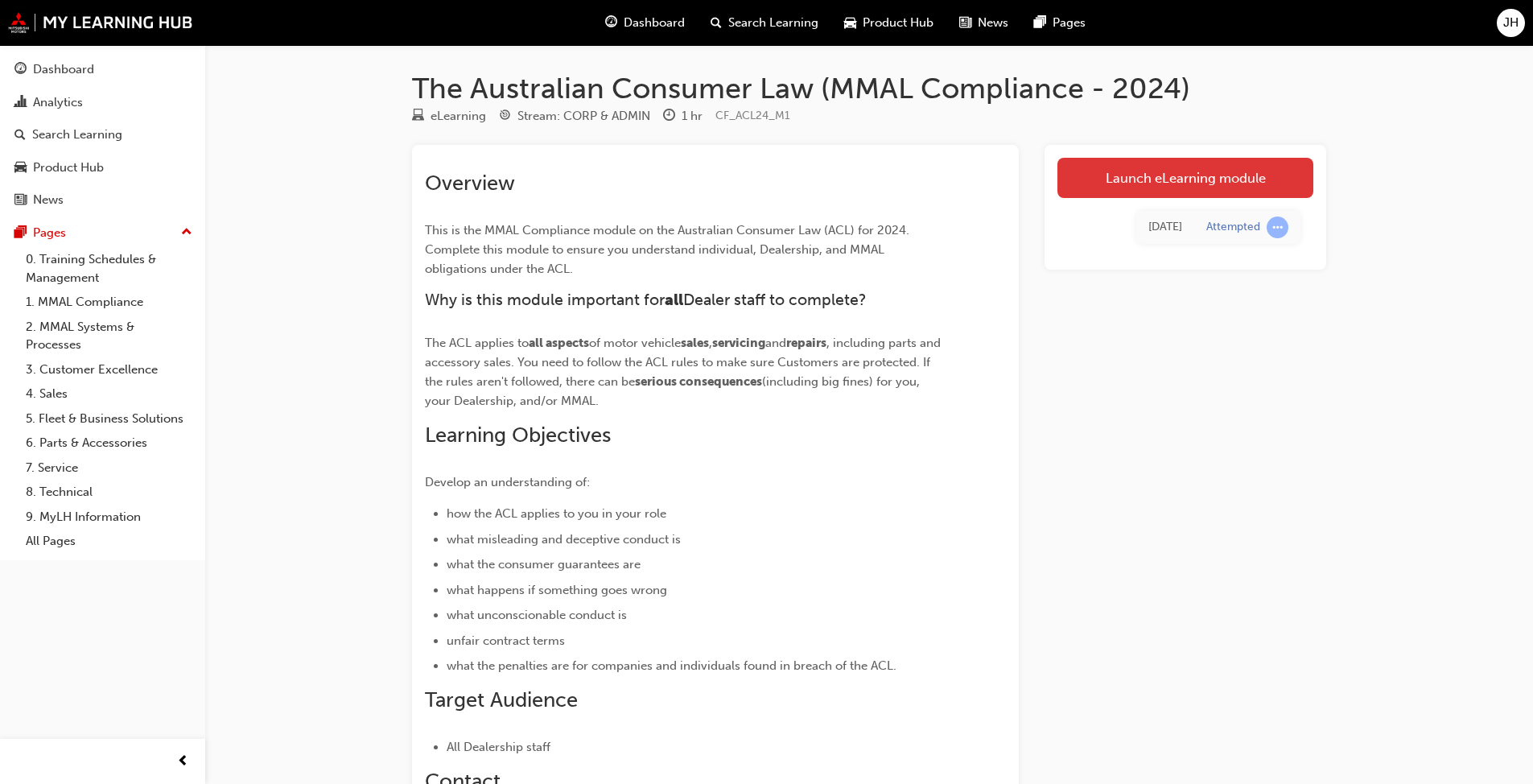
click at [804, 179] on link "Launch eLearning module" at bounding box center [1185, 177] width 256 height 40
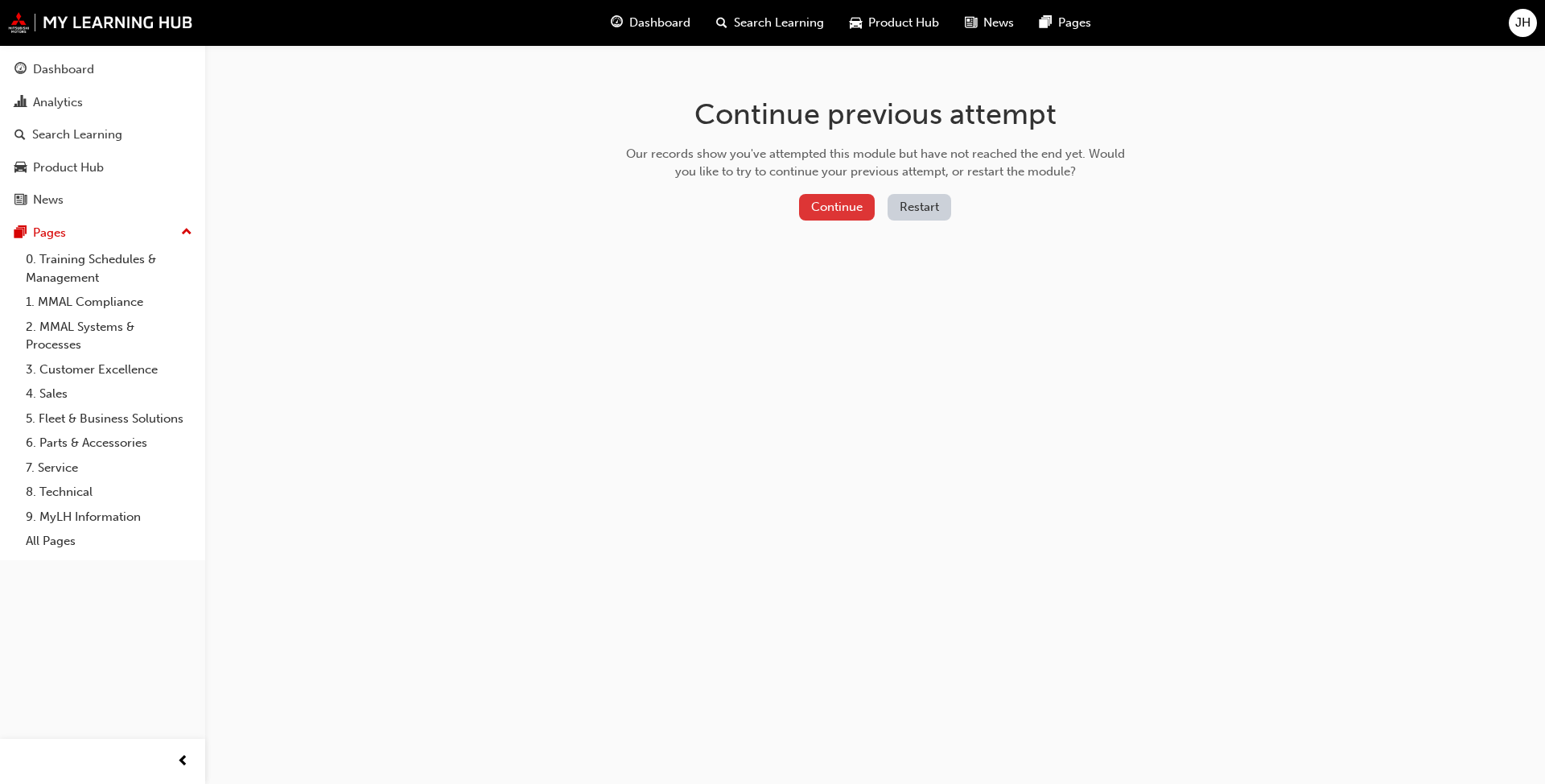
click at [804, 211] on button "Continue" at bounding box center [836, 208] width 75 height 27
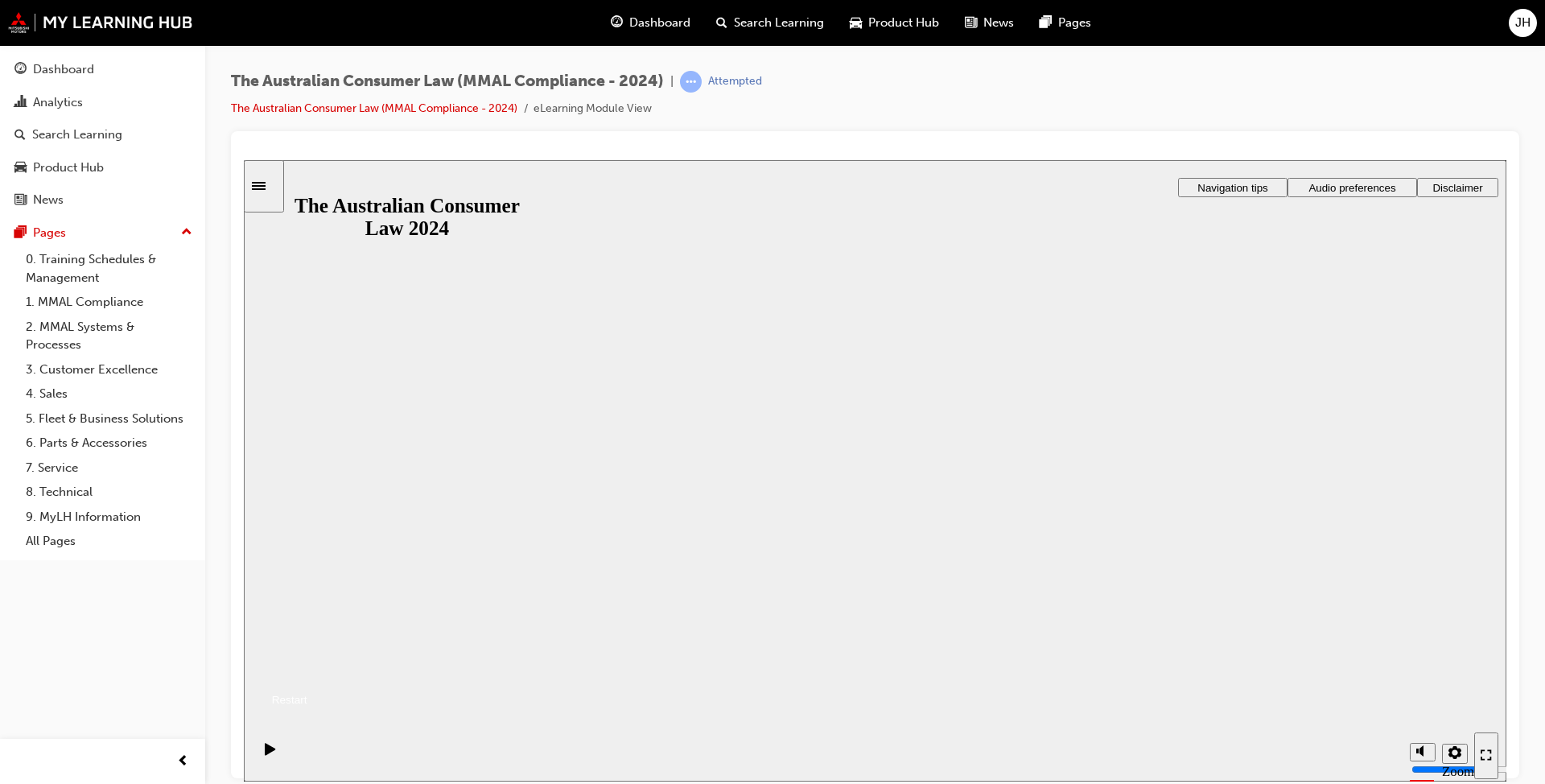
click at [804, 602] on div "The Australian Consumer Law 2024 The Australian Consumer Law 2024 Resume Restart" at bounding box center [874, 660] width 1262 height 98
click at [308, 602] on button "Resume" at bounding box center [276, 680] width 64 height 21
